Goal: Entertainment & Leisure: Consume media (video, audio)

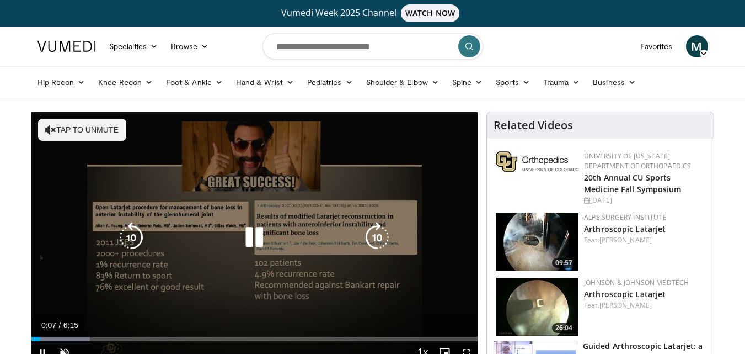
click at [83, 123] on button "Tap to unmute" at bounding box center [82, 130] width 88 height 22
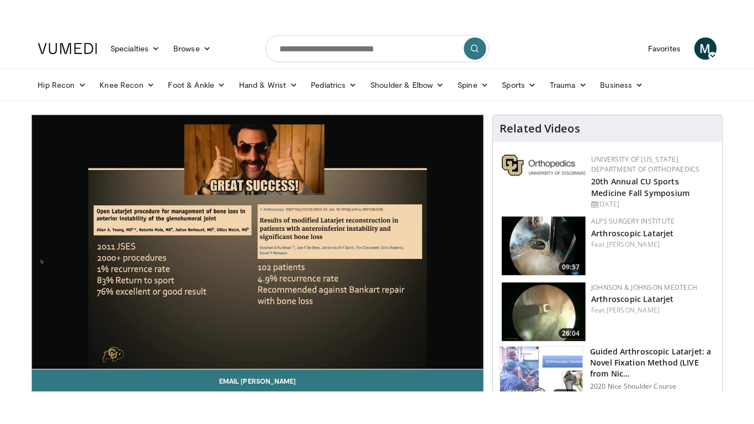
scroll to position [42, 0]
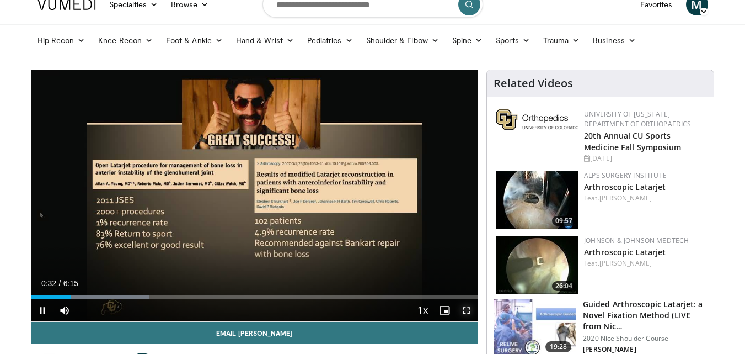
click at [463, 310] on span "Video Player" at bounding box center [467, 310] width 22 height 22
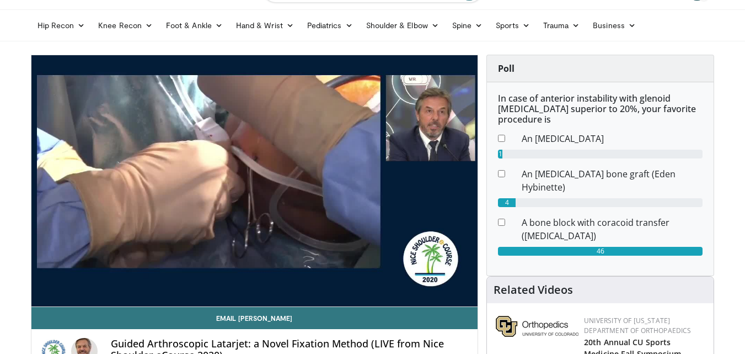
scroll to position [50, 0]
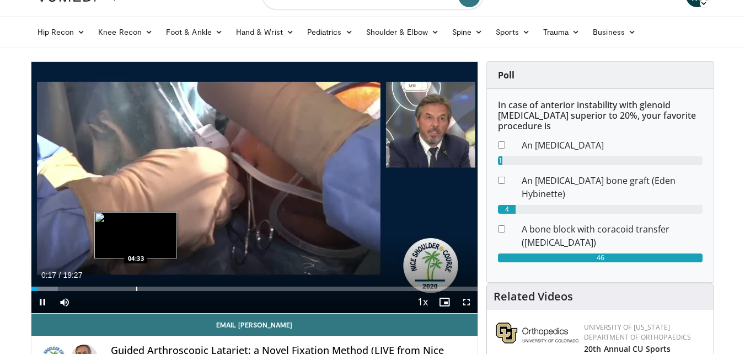
click at [136, 291] on div "Current Time 0:17 / Duration 19:27 Pause Skip Backward Skip Forward Mute Loaded…" at bounding box center [254, 302] width 447 height 22
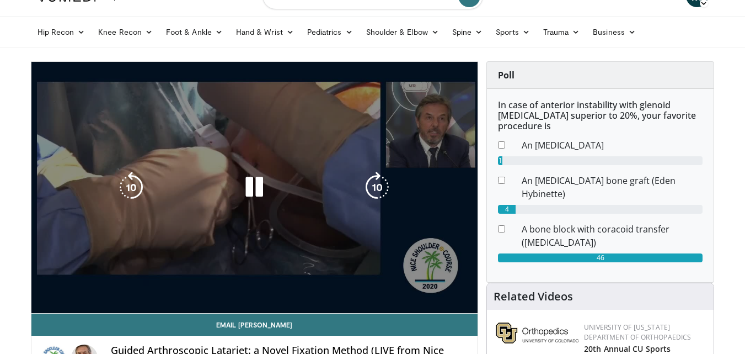
click at [464, 301] on video-js "**********" at bounding box center [254, 188] width 447 height 252
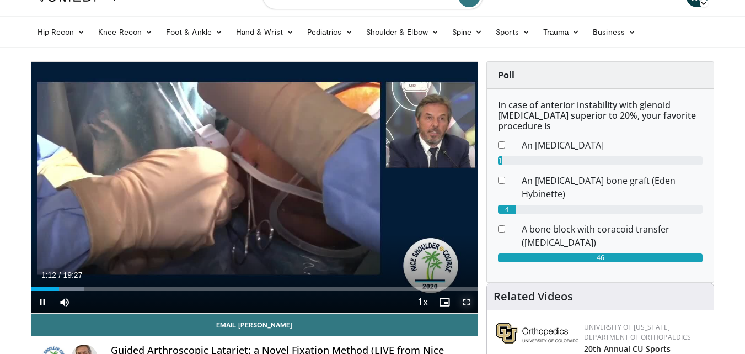
click at [467, 300] on span "Video Player" at bounding box center [467, 302] width 22 height 22
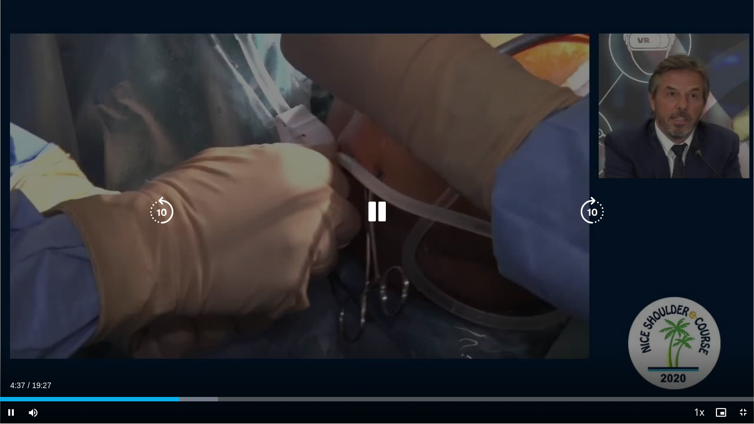
click at [379, 209] on icon "Video Player" at bounding box center [376, 211] width 31 height 31
click at [356, 209] on div "Video Player" at bounding box center [377, 212] width 452 height 22
click at [371, 208] on icon "Video Player" at bounding box center [376, 211] width 31 height 31
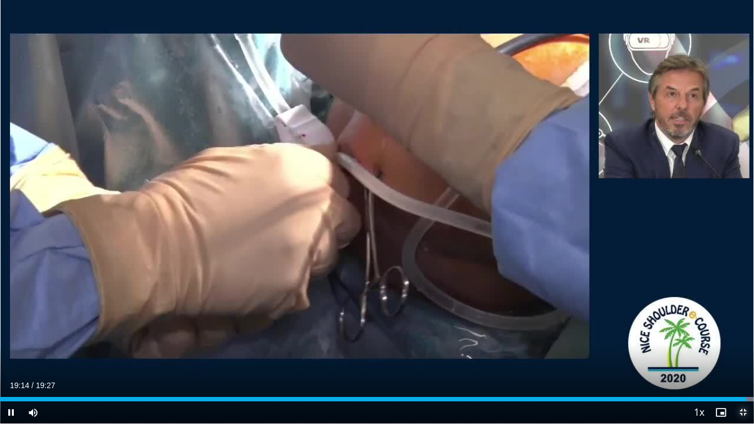
click at [744, 353] on span "Video Player" at bounding box center [742, 412] width 22 height 22
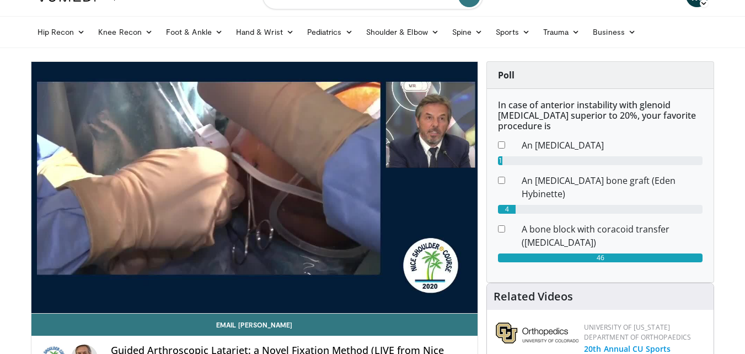
click at [608, 343] on link "20th Annual CU Sports Medicine Fall Symposium" at bounding box center [632, 354] width 97 height 22
